Goal: Information Seeking & Learning: Find specific fact

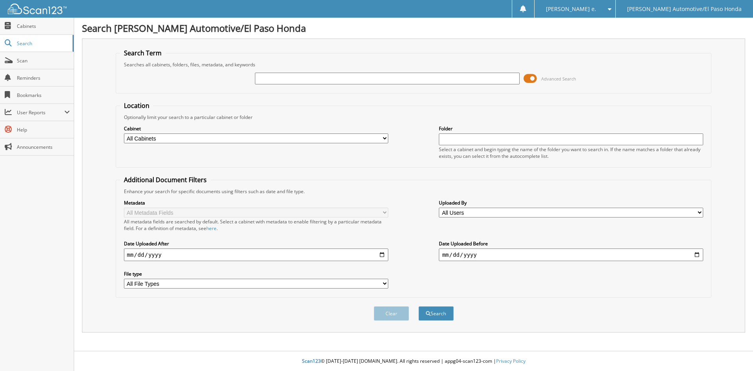
click at [303, 81] on input "text" at bounding box center [387, 79] width 264 height 12
type input "52146"
click at [442, 313] on button "Search" at bounding box center [436, 313] width 35 height 15
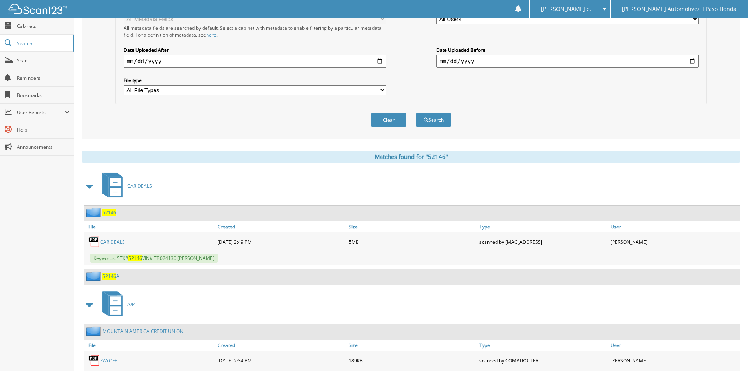
scroll to position [230, 0]
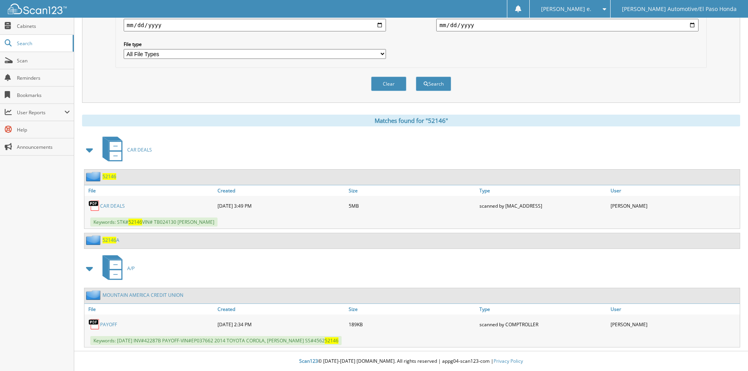
click at [111, 175] on span "52146" at bounding box center [109, 176] width 14 height 7
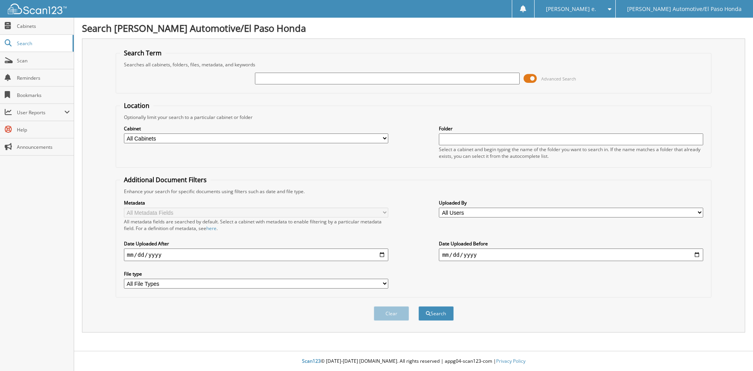
click at [303, 83] on input "text" at bounding box center [387, 79] width 264 height 12
type input "52168"
click at [441, 317] on button "Search" at bounding box center [436, 313] width 35 height 15
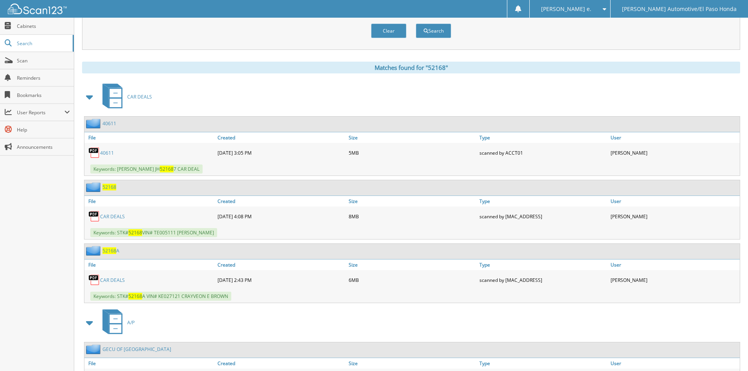
scroll to position [337, 0]
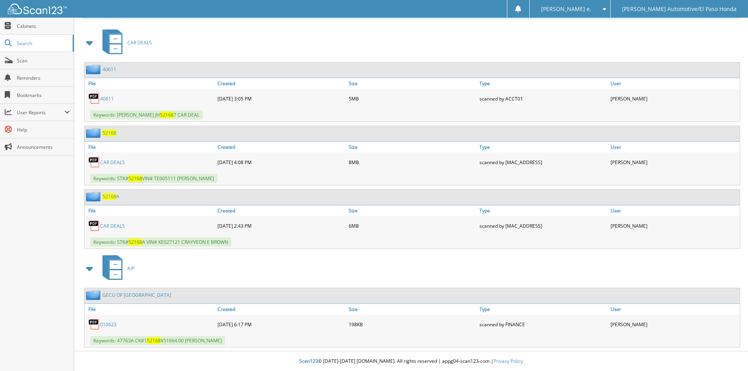
click at [113, 132] on span "52168" at bounding box center [109, 132] width 14 height 7
